Goal: Information Seeking & Learning: Learn about a topic

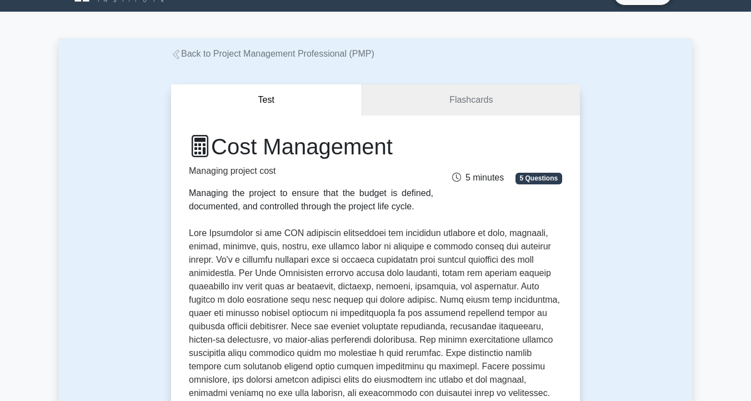
scroll to position [36, 0]
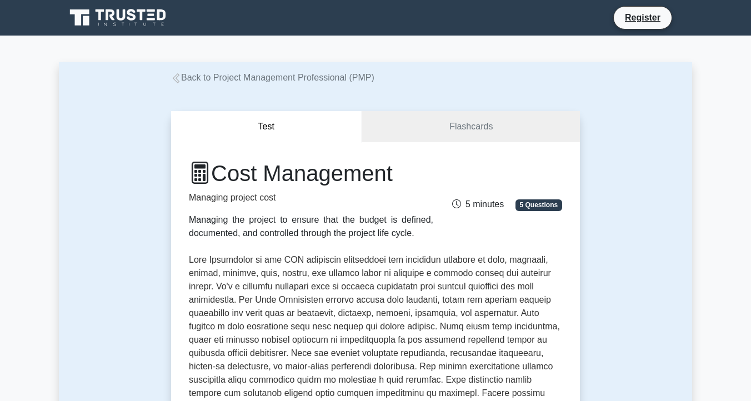
click at [443, 139] on link "Flashcards" at bounding box center [471, 127] width 218 height 32
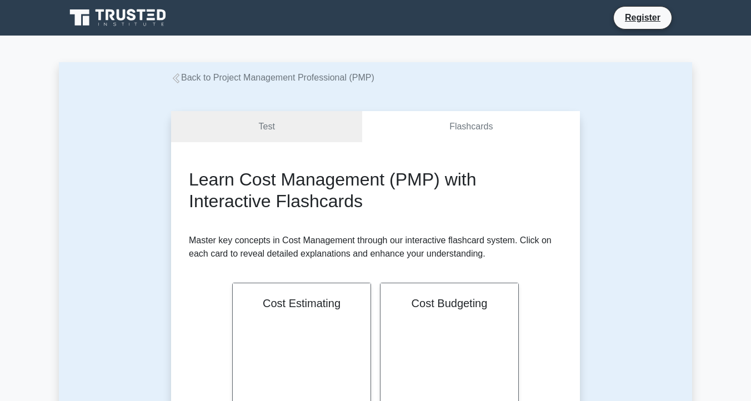
click at [267, 82] on link "Back to Project Management Professional (PMP)" at bounding box center [272, 77] width 203 height 9
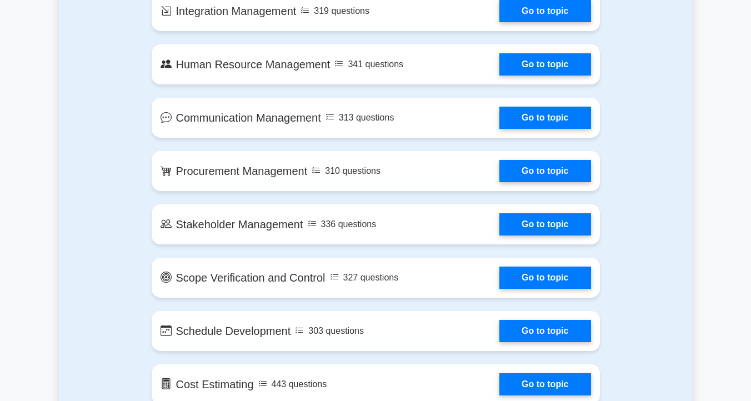
scroll to position [956, 0]
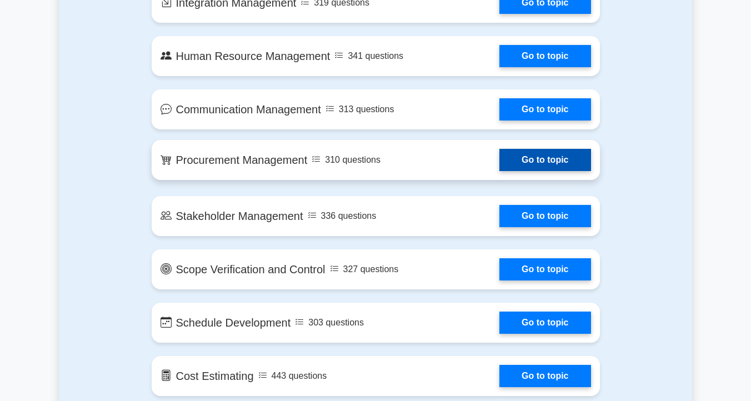
click at [500, 155] on link "Go to topic" at bounding box center [545, 160] width 91 height 22
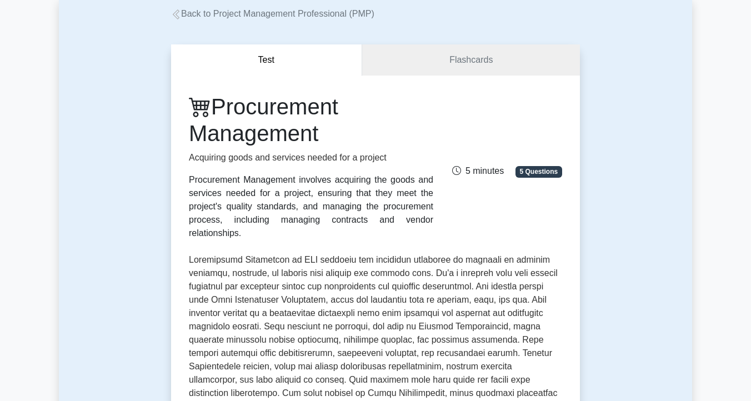
scroll to position [62, 0]
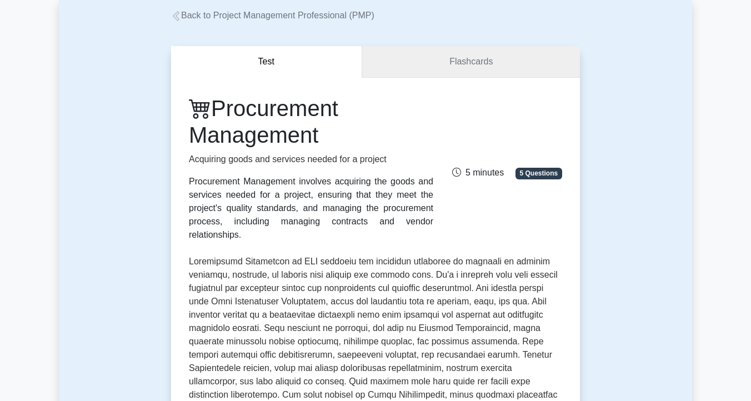
click at [446, 49] on link "Flashcards" at bounding box center [471, 62] width 218 height 32
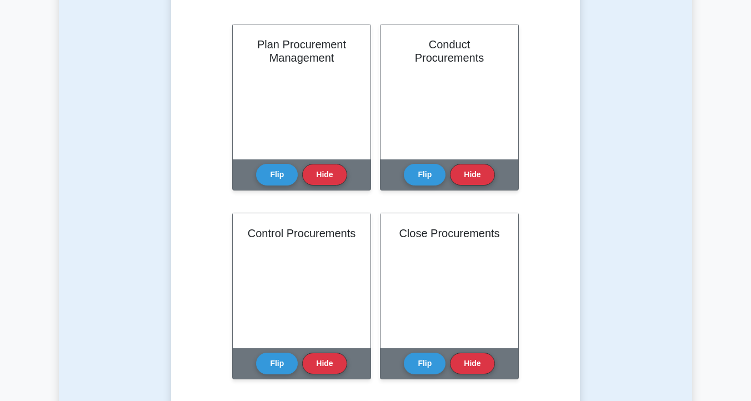
scroll to position [257, 0]
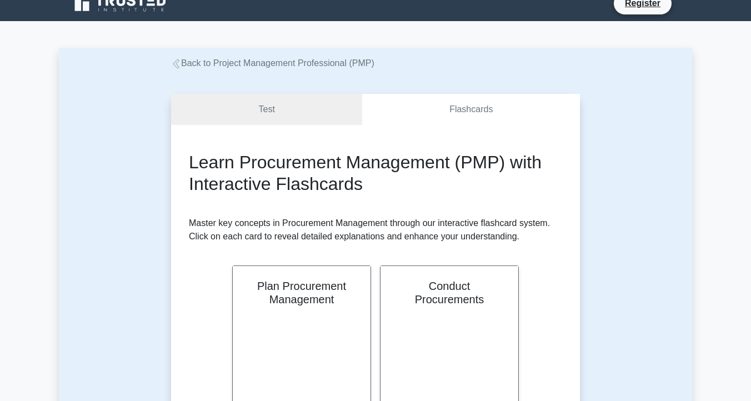
scroll to position [0, 0]
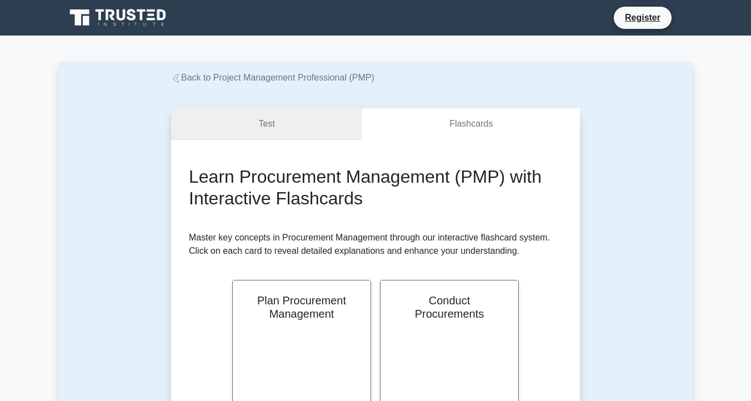
click at [282, 127] on link "Test" at bounding box center [266, 124] width 191 height 32
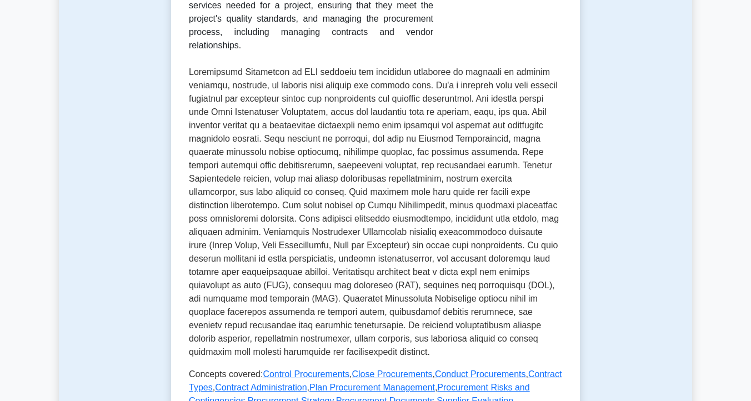
scroll to position [259, 0]
